Goal: Book appointment/travel/reservation

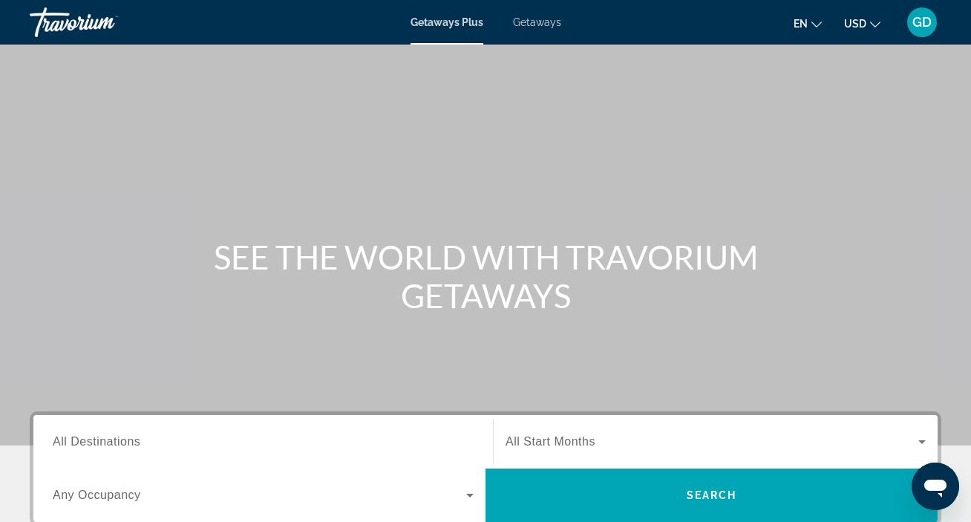
click at [108, 441] on span "All Destinations" at bounding box center [97, 441] width 88 height 13
click at [108, 441] on input "Destination All Destinations" at bounding box center [263, 443] width 421 height 18
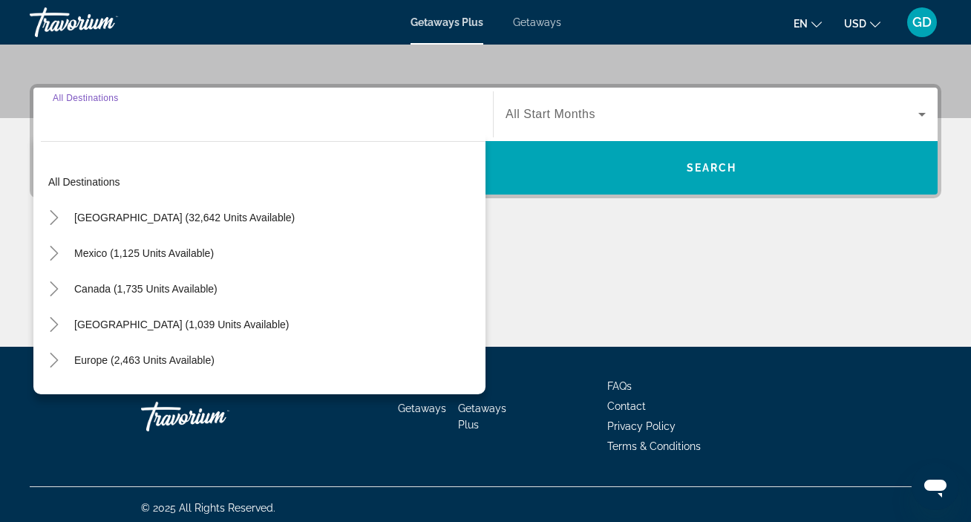
scroll to position [334, 0]
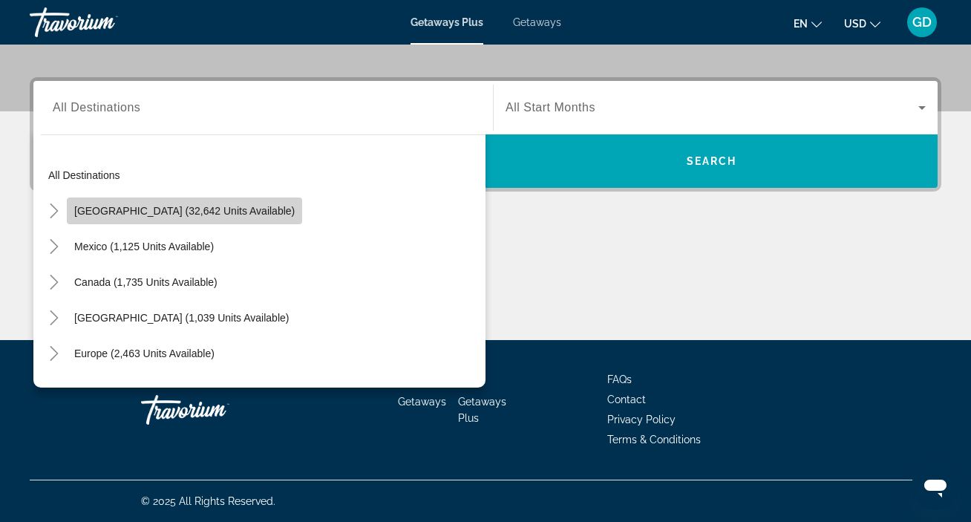
click at [226, 204] on span "Search widget" at bounding box center [184, 211] width 235 height 36
type input "**********"
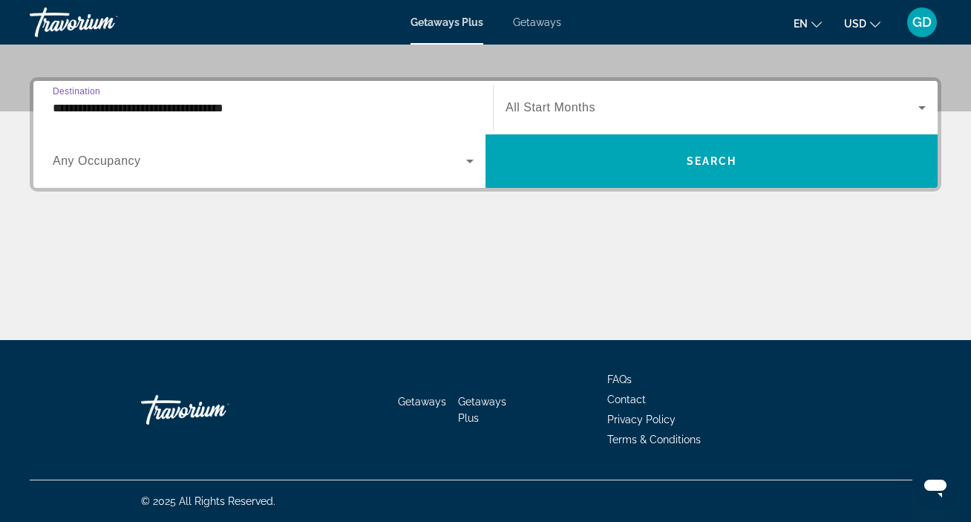
click at [469, 155] on icon "Search widget" at bounding box center [470, 161] width 18 height 18
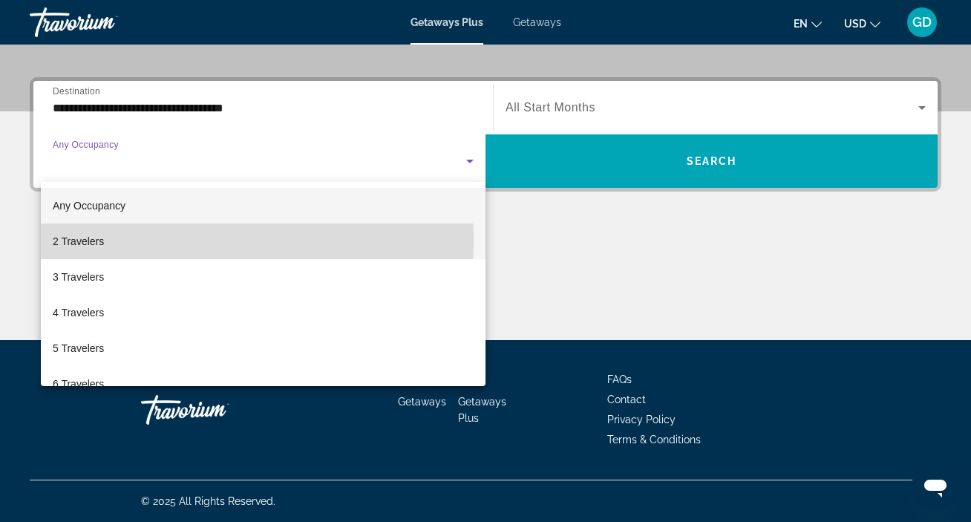
click at [99, 240] on span "2 Travelers" at bounding box center [78, 241] width 51 height 18
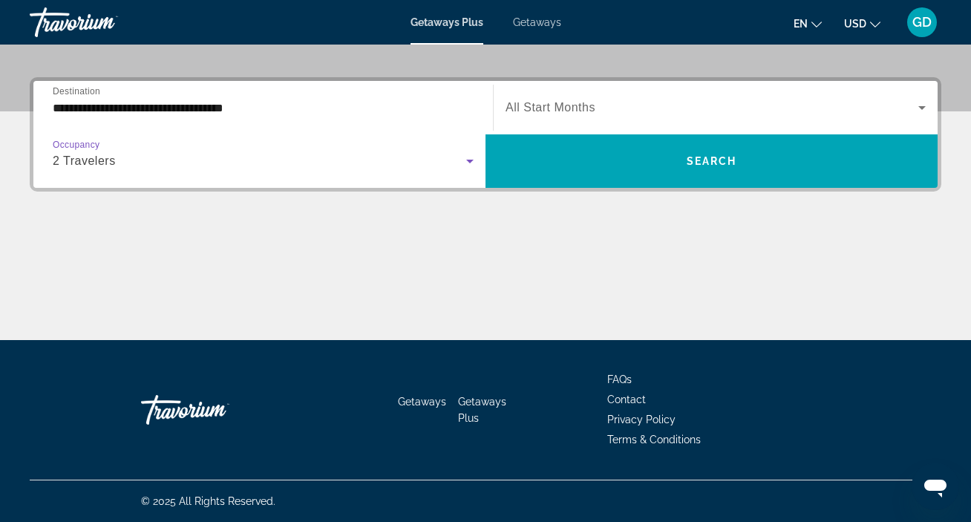
drag, startPoint x: 921, startPoint y: 93, endPoint x: 923, endPoint y: 104, distance: 11.2
click at [923, 104] on icon "Search widget" at bounding box center [922, 108] width 18 height 18
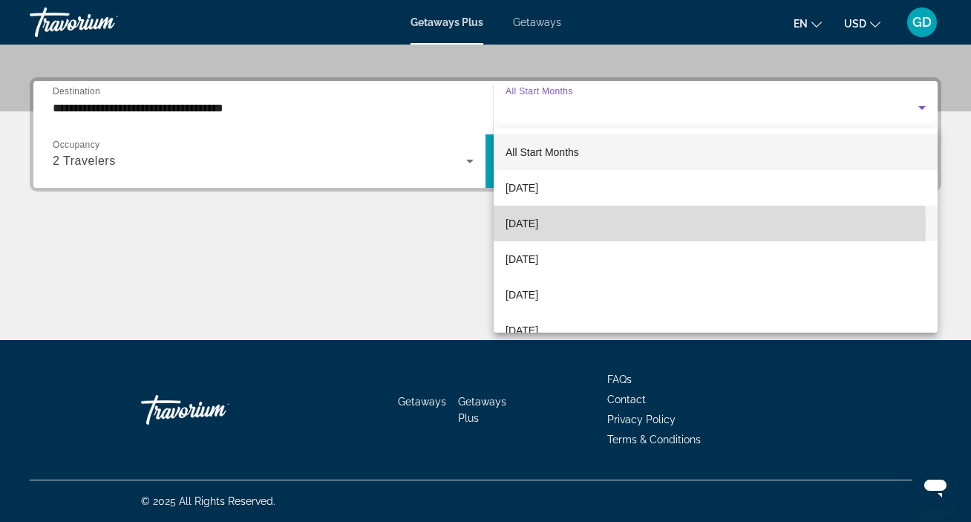
click at [538, 225] on span "[DATE]" at bounding box center [522, 224] width 33 height 18
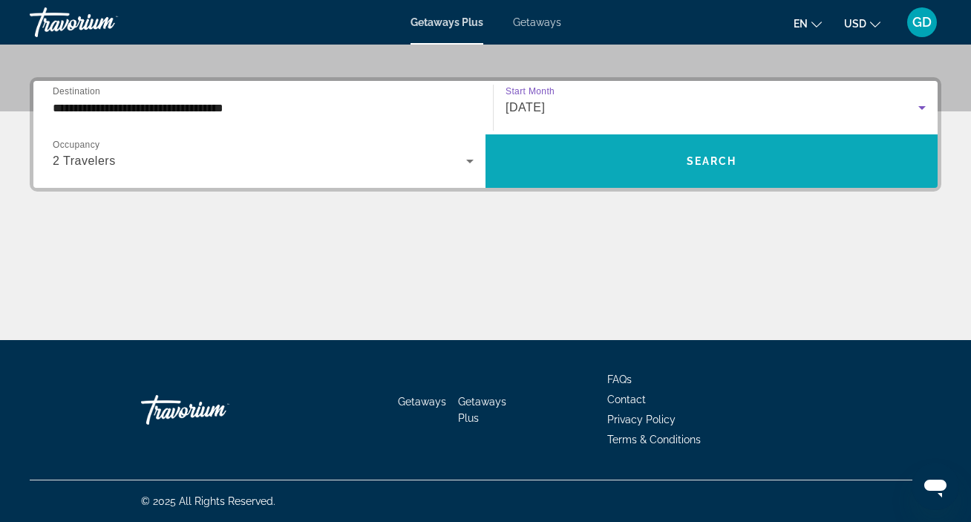
click at [699, 160] on span "Search" at bounding box center [712, 161] width 50 height 12
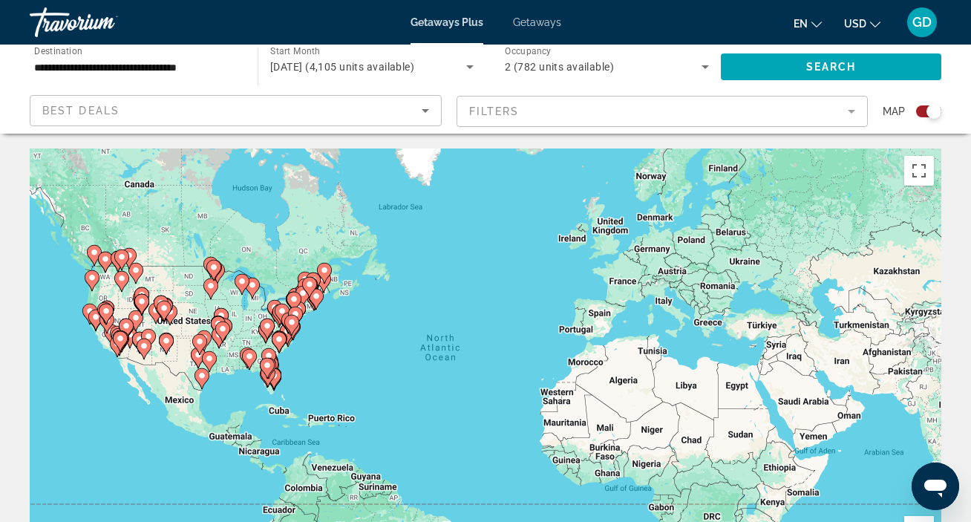
click at [850, 111] on mat-form-field "Filters" at bounding box center [663, 111] width 412 height 31
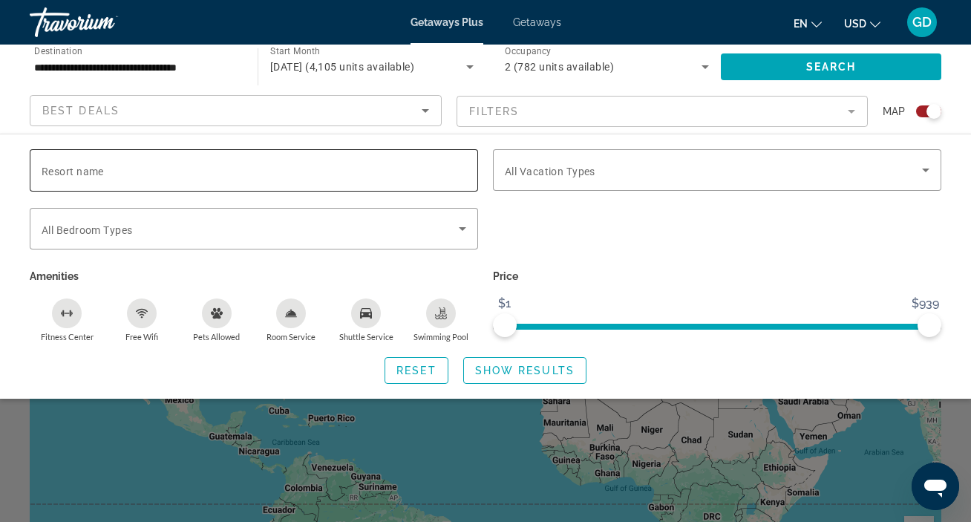
click at [172, 168] on input "Resort name" at bounding box center [254, 171] width 425 height 18
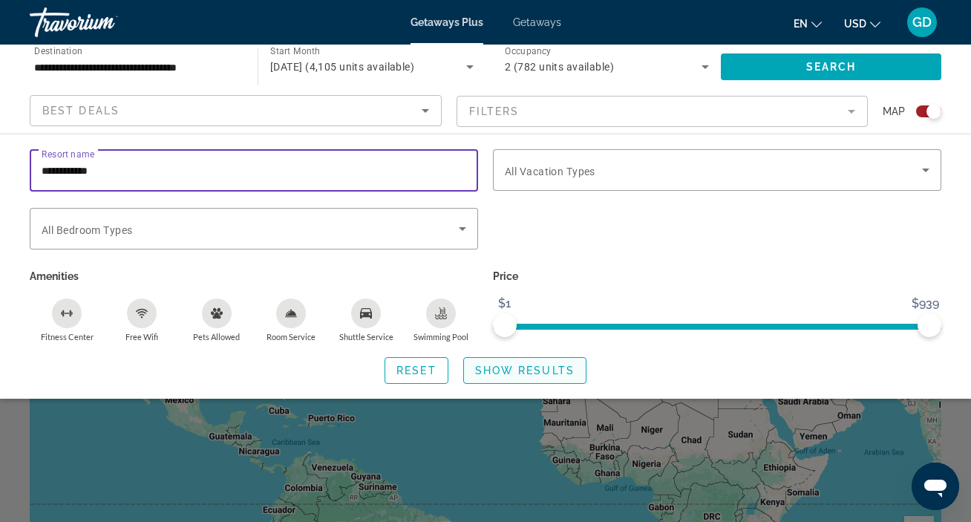
type input "**********"
click at [546, 358] on span "Search widget" at bounding box center [525, 371] width 122 height 36
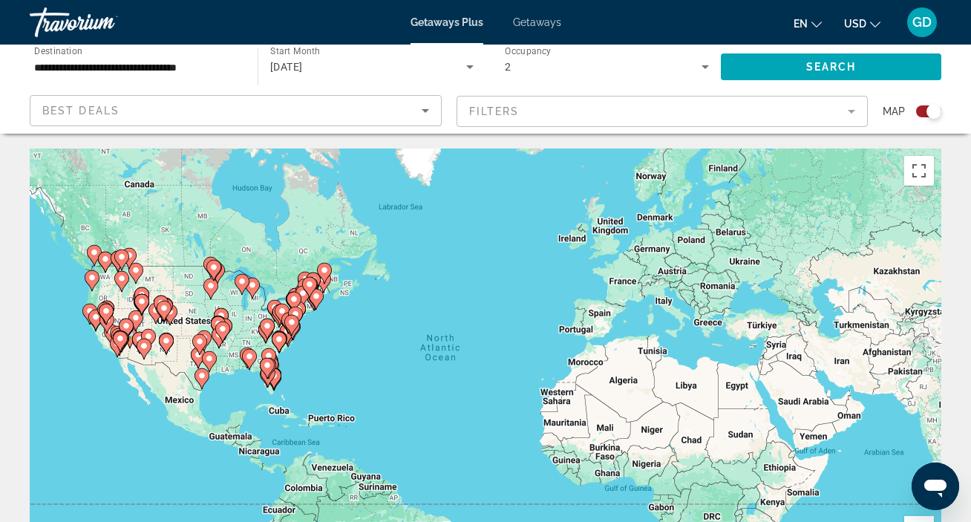
click at [429, 115] on icon "Sort by" at bounding box center [425, 111] width 18 height 18
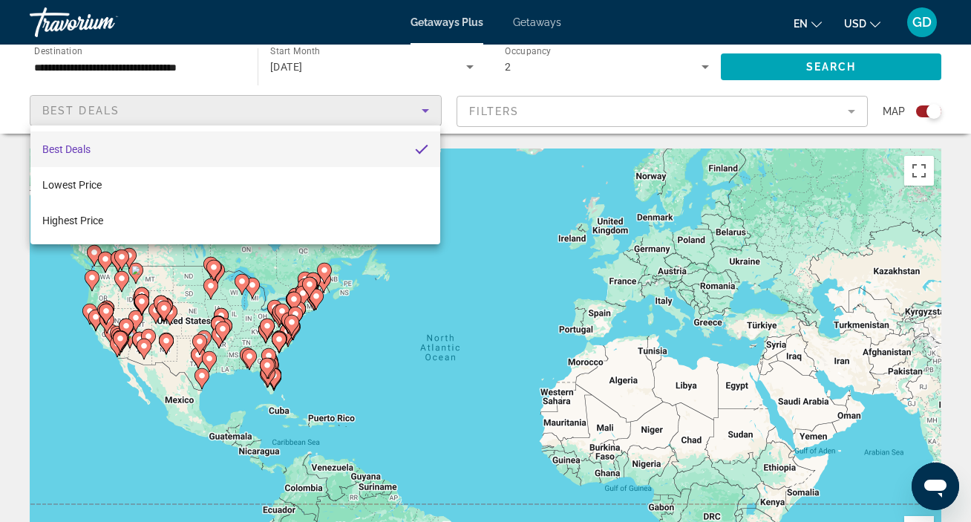
click at [477, 290] on div at bounding box center [485, 261] width 971 height 522
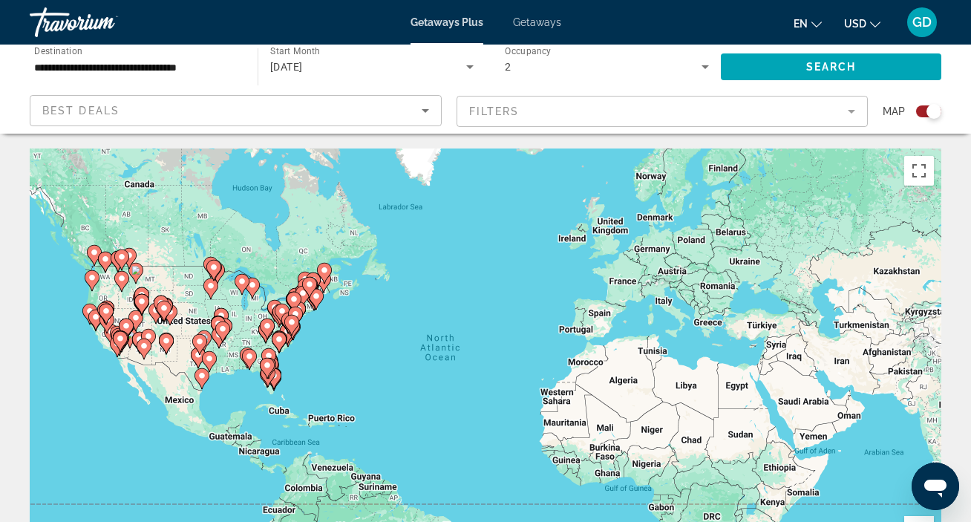
click at [842, 118] on mat-form-field "Filters" at bounding box center [663, 111] width 412 height 31
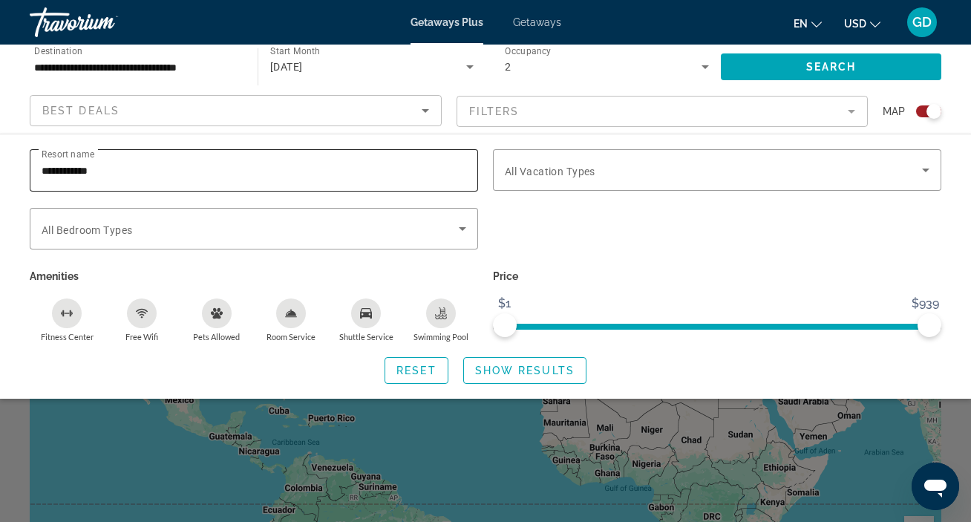
click at [242, 176] on input "**********" at bounding box center [254, 171] width 425 height 18
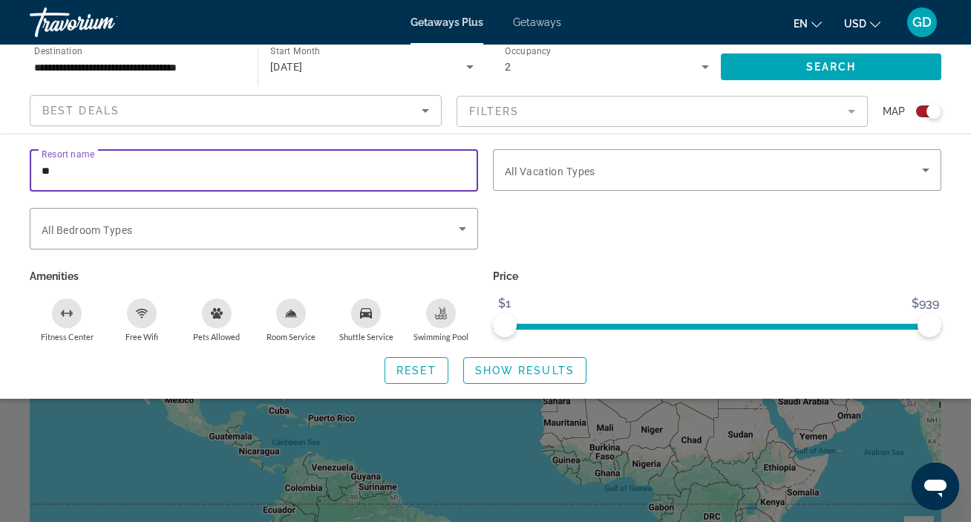
type input "*"
type input "*********"
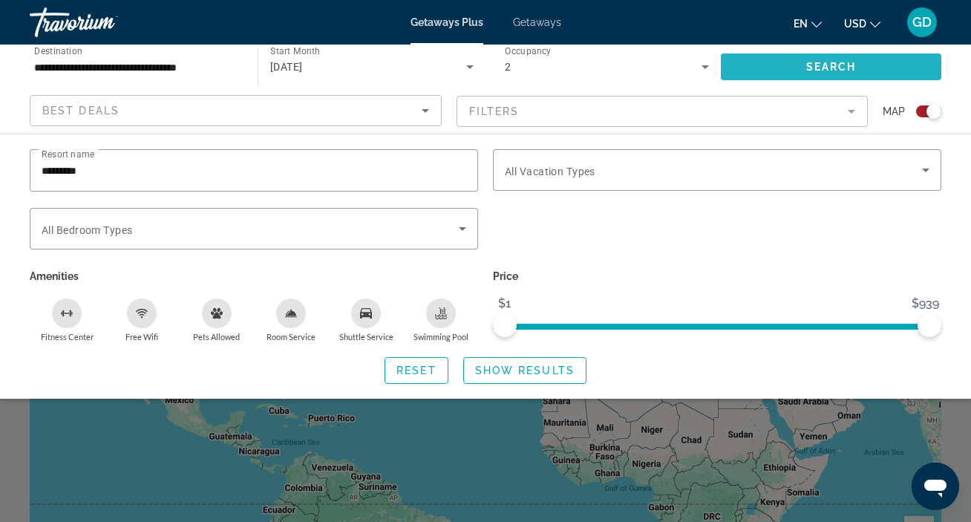
click at [817, 53] on span "Search widget" at bounding box center [831, 67] width 220 height 36
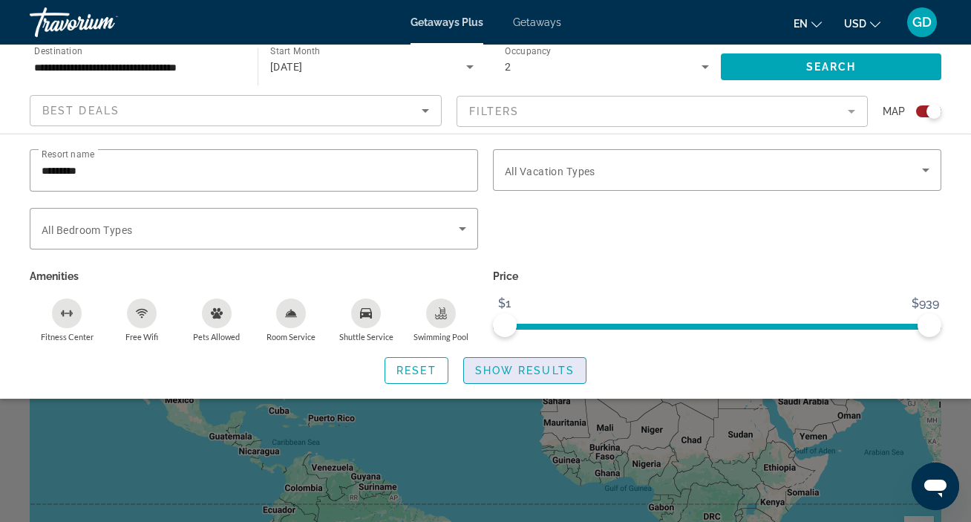
click at [501, 370] on span "Show Results" at bounding box center [524, 370] width 99 height 12
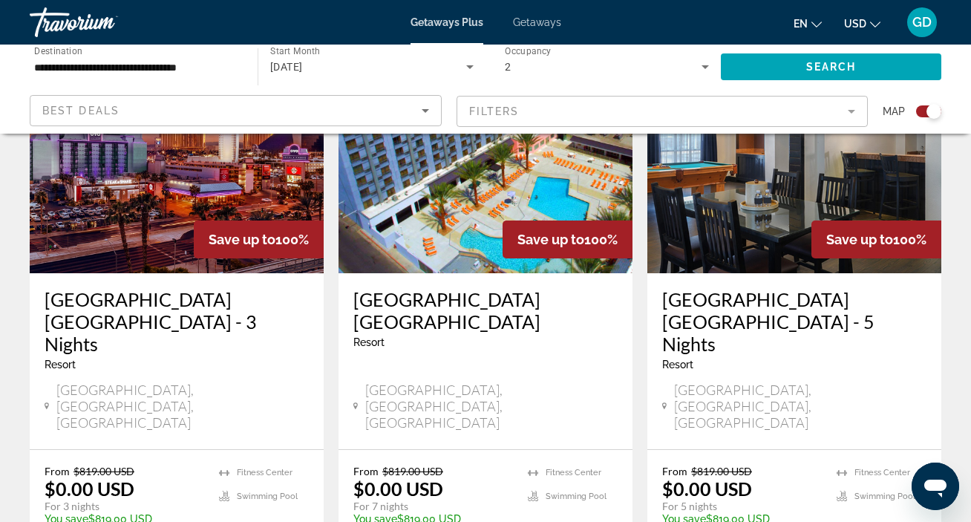
scroll to position [611, 0]
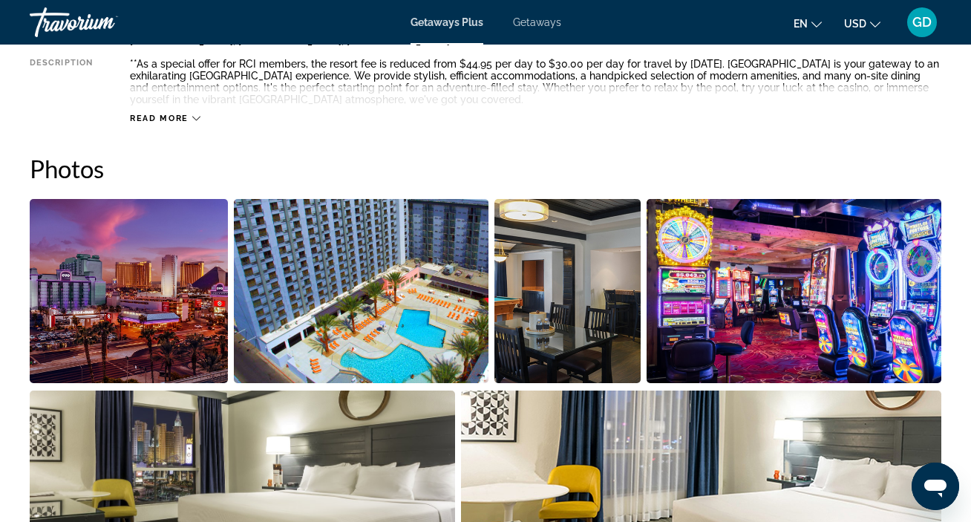
scroll to position [867, 0]
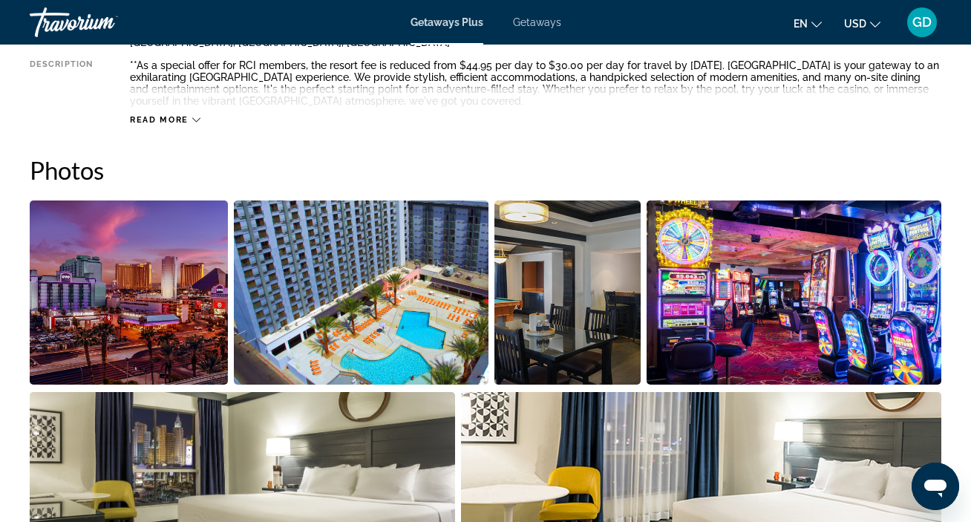
click at [194, 120] on icon "Main content" at bounding box center [196, 120] width 8 height 4
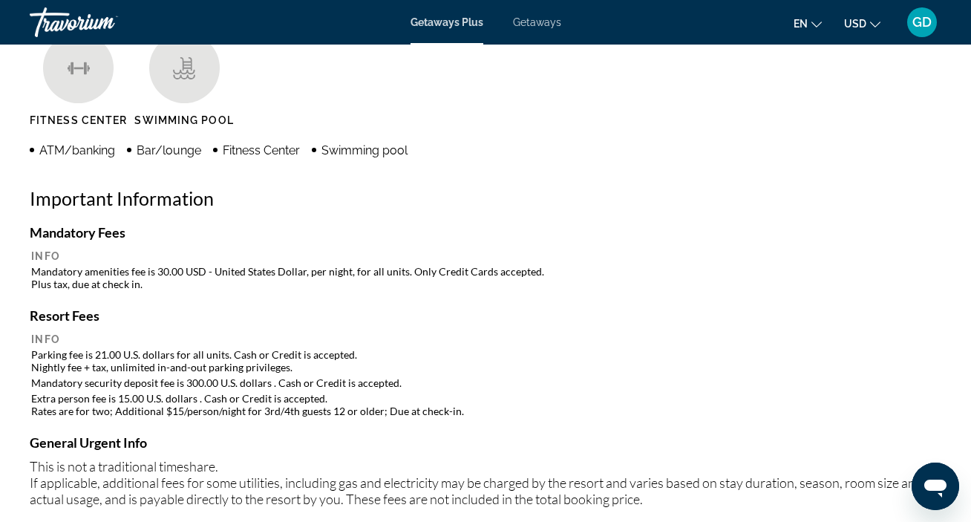
scroll to position [1493, 0]
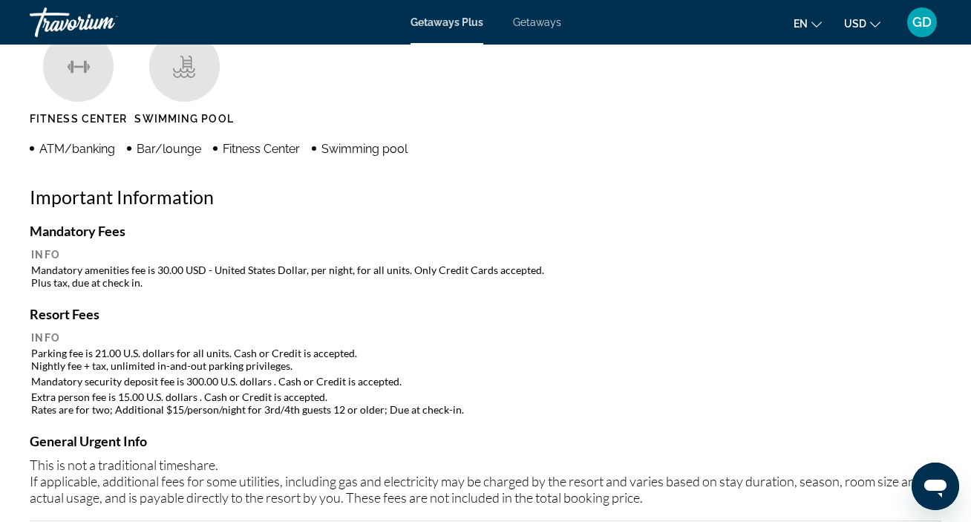
click at [849, 96] on ul "Fitness Center Swimming Pool" at bounding box center [486, 83] width 912 height 105
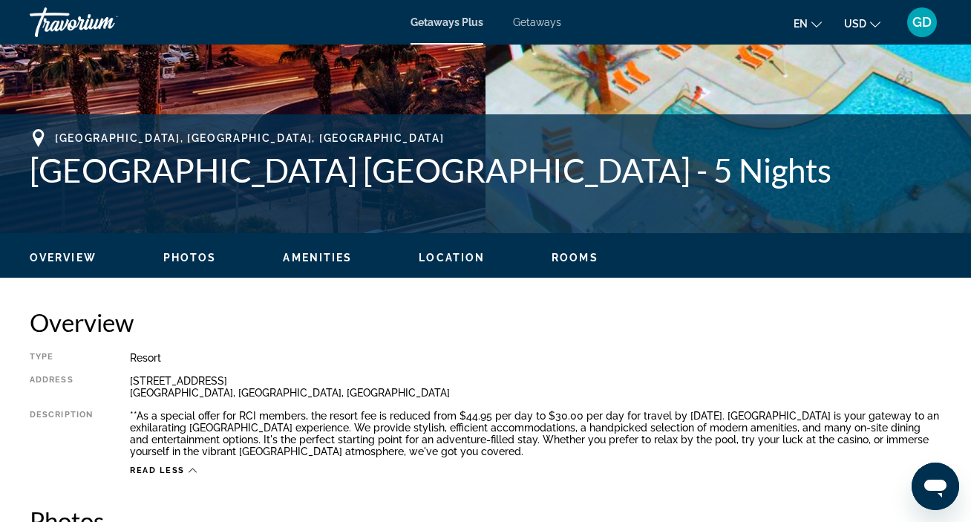
scroll to position [518, 0]
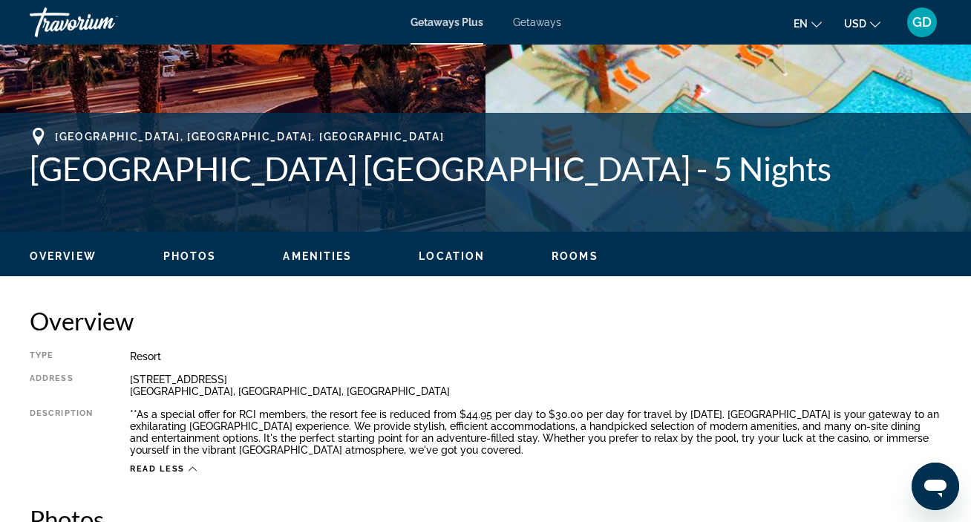
click at [581, 252] on span "Rooms" at bounding box center [575, 256] width 47 height 12
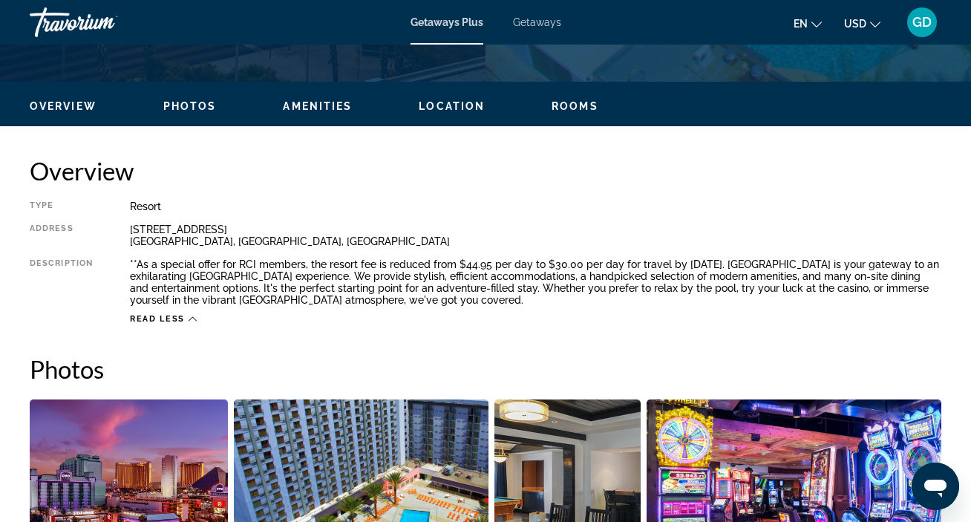
scroll to position [662, 0]
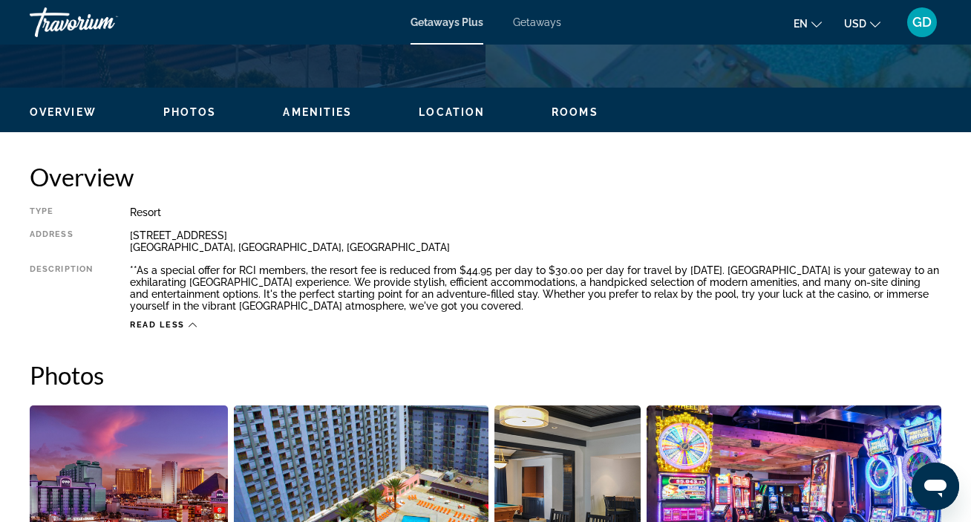
click at [321, 114] on span "Amenities" at bounding box center [317, 112] width 69 height 12
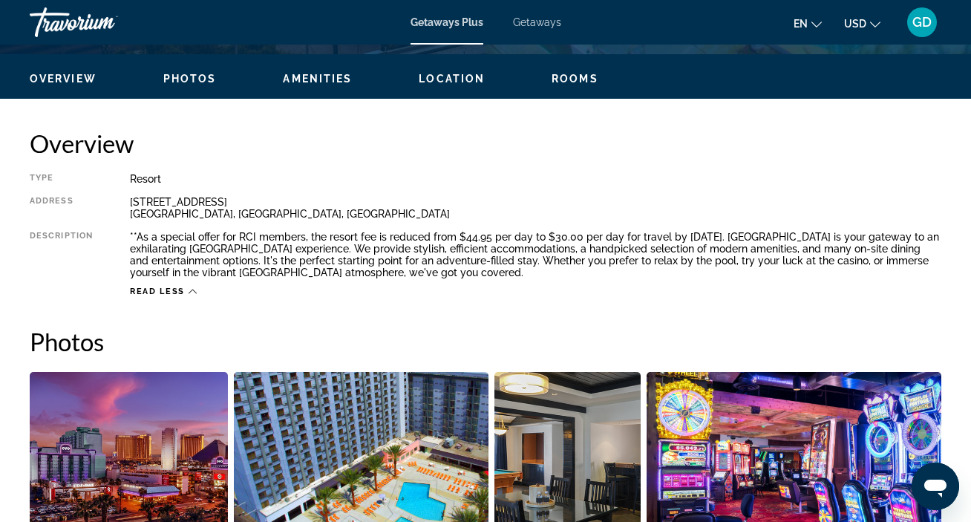
scroll to position [695, 0]
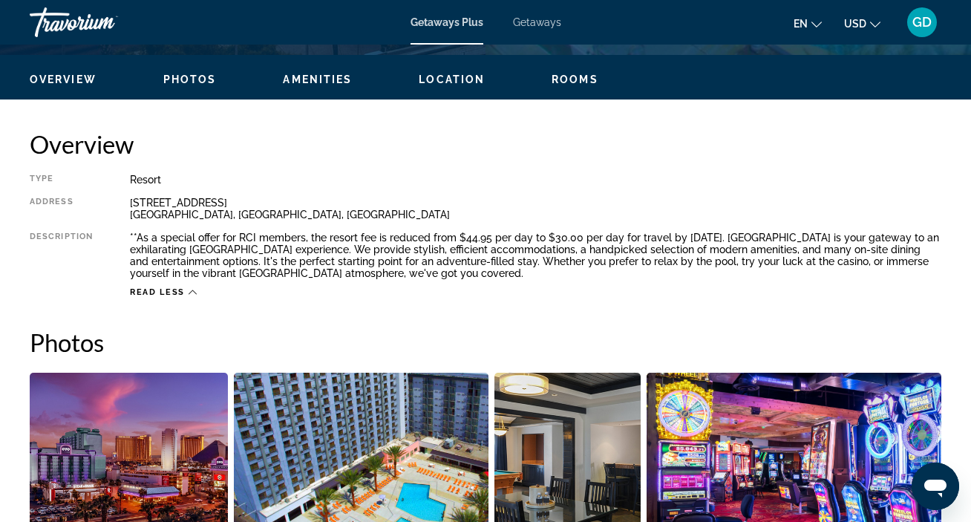
click at [454, 78] on span "Location" at bounding box center [452, 79] width 66 height 12
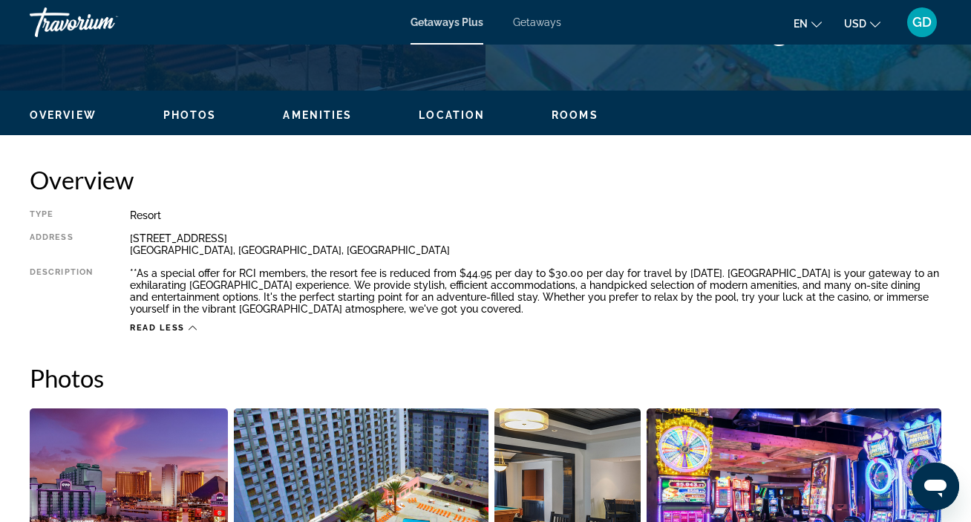
scroll to position [658, 0]
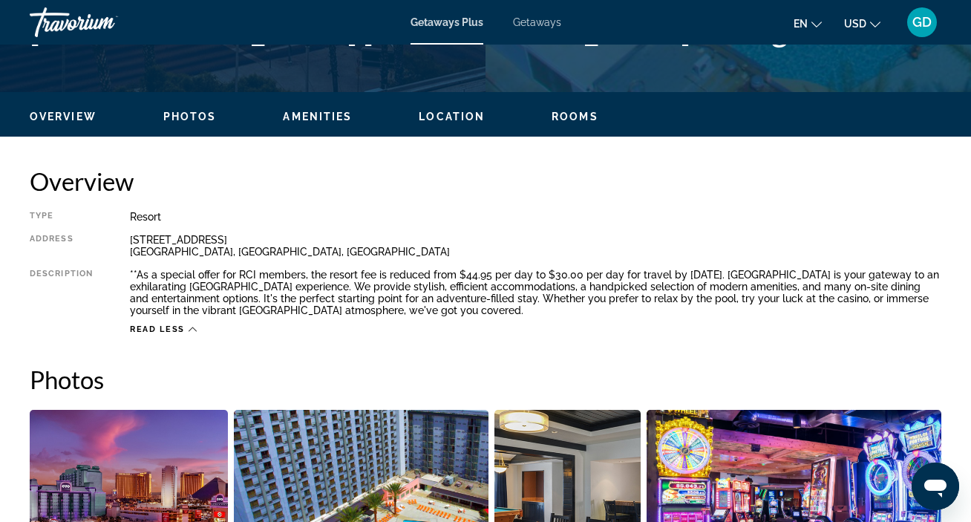
click at [186, 114] on span "Photos" at bounding box center [189, 117] width 53 height 12
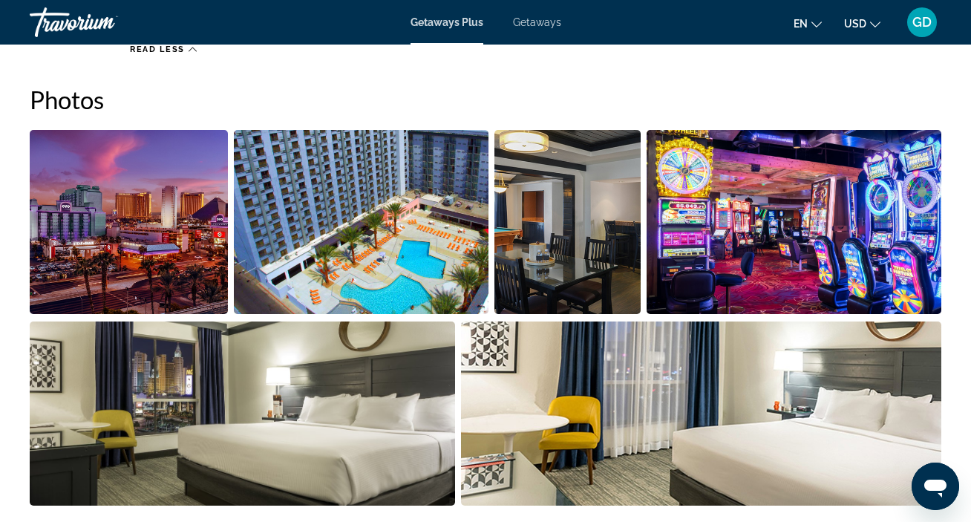
scroll to position [934, 0]
